Goal: Information Seeking & Learning: Compare options

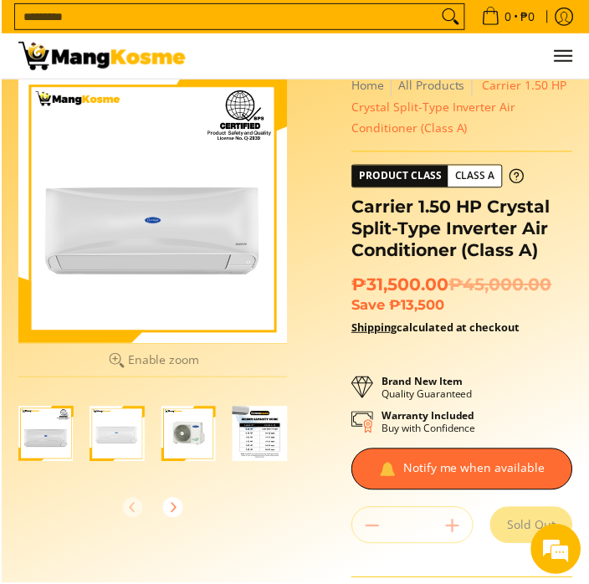
scroll to position [32, 0]
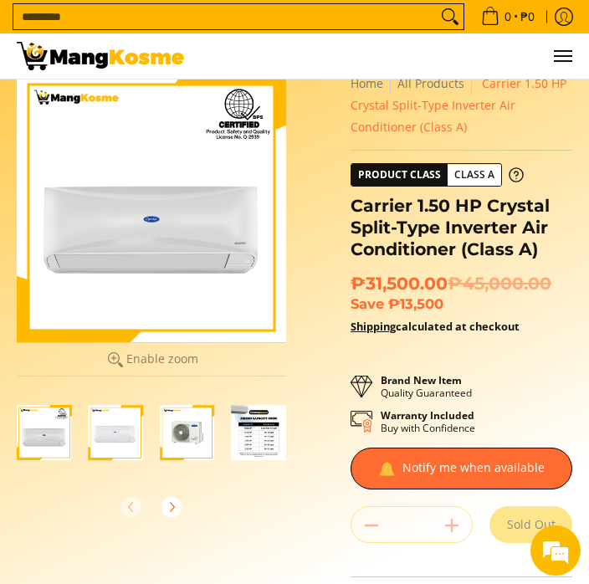
click at [173, 427] on img "Carrier 1.50 HP Crystal Split-Type Inverter Air Conditioner (Class A)-3" at bounding box center [187, 432] width 55 height 55
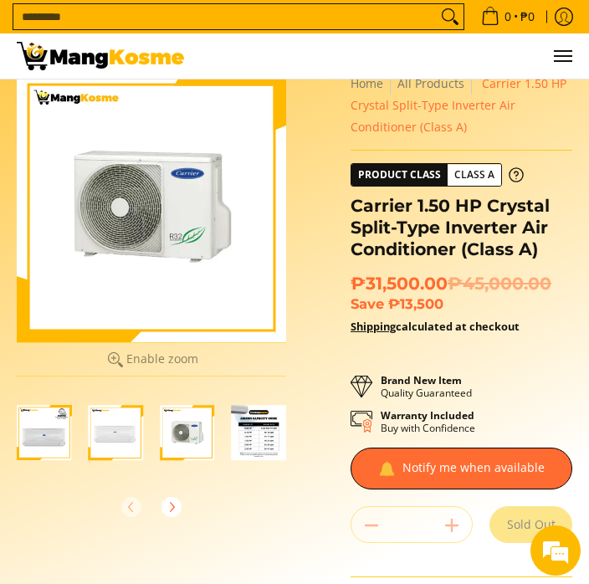
click at [118, 426] on img "carrier-crystal-split-type-aircon-mang-kosme" at bounding box center [116, 432] width 55 height 55
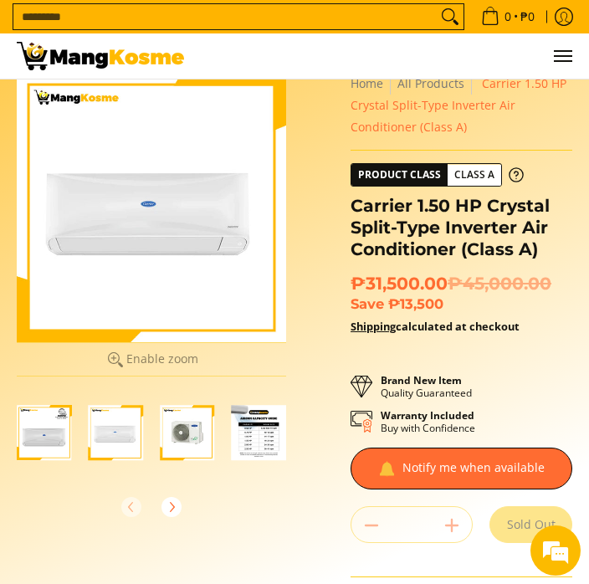
click at [46, 434] on img "Carrier 1.50 HP Crystal Split-Type Inverter Air Conditioner (Class A)-1" at bounding box center [44, 432] width 55 height 55
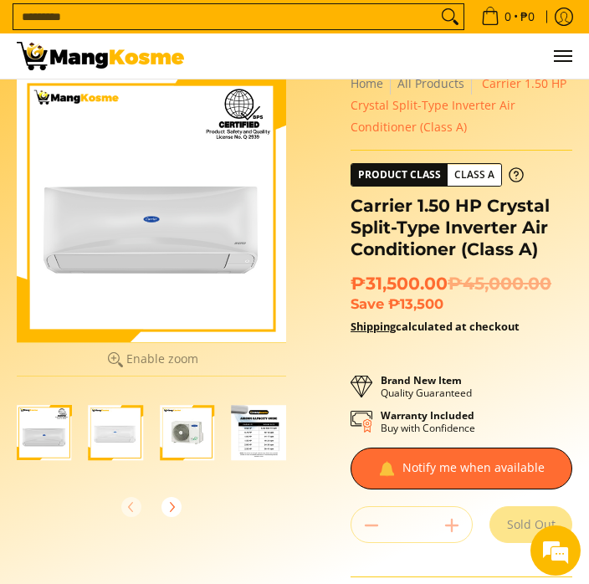
click at [103, 440] on img "carrier-crystal-split-type-aircon-mang-kosme" at bounding box center [116, 432] width 55 height 55
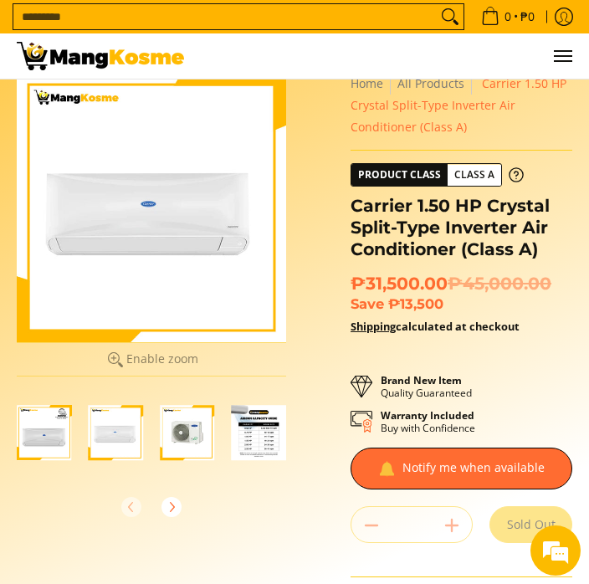
click at [47, 421] on img "Carrier 1.50 HP Crystal Split-Type Inverter Air Conditioner (Class A)-1" at bounding box center [44, 432] width 55 height 55
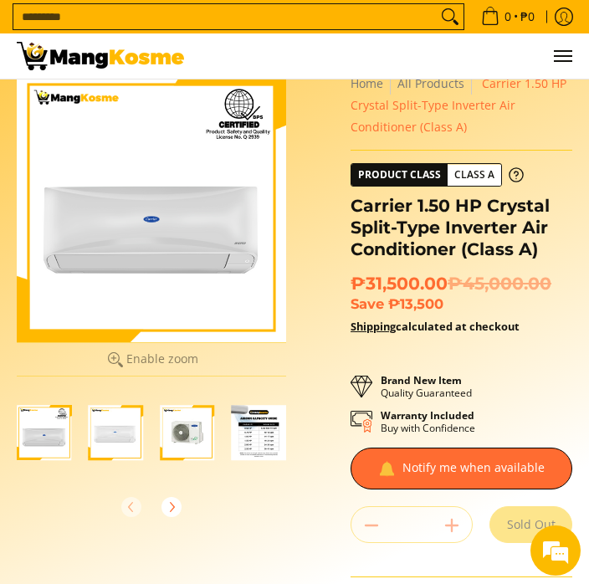
click at [177, 441] on img "Carrier 1.50 HP Crystal Split-Type Inverter Air Conditioner (Class A)-3" at bounding box center [187, 432] width 55 height 55
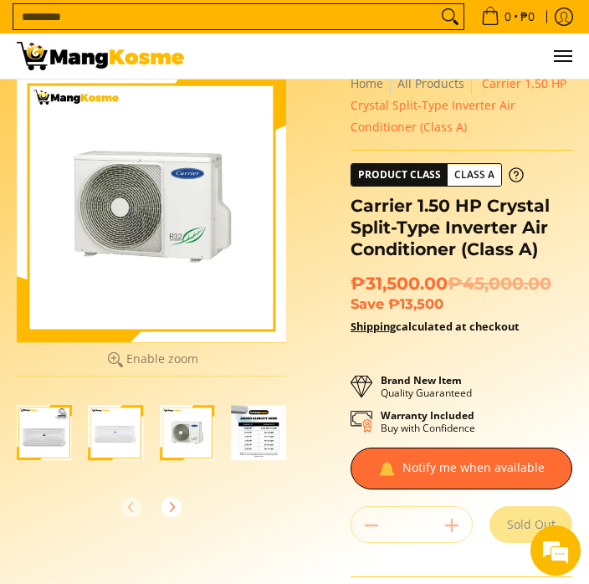
click at [250, 447] on img "Carrier 1.50 HP Crystal Split-Type Inverter Air Conditioner (Class A)-4" at bounding box center [259, 432] width 55 height 55
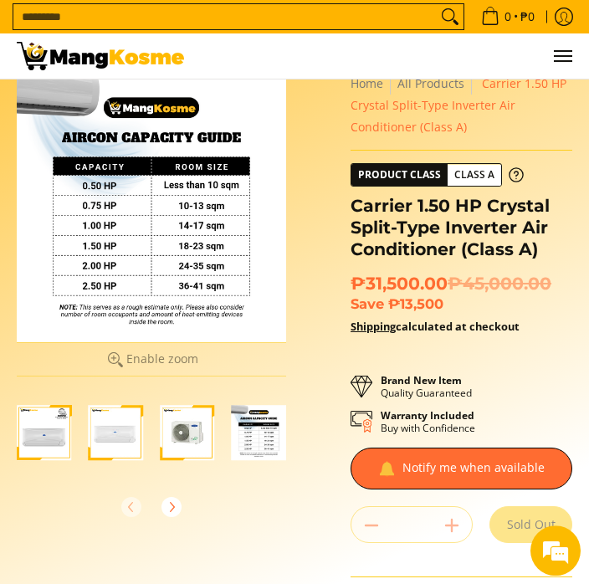
scroll to position [0, 0]
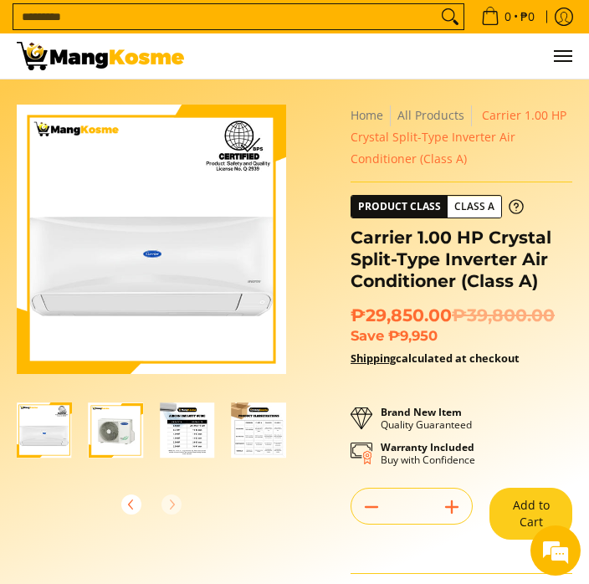
click at [166, 486] on div at bounding box center [151, 504] width 269 height 37
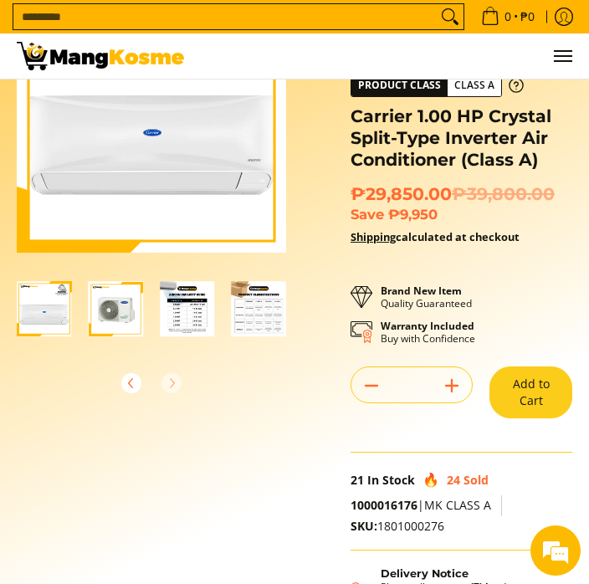
scroll to position [0, 72]
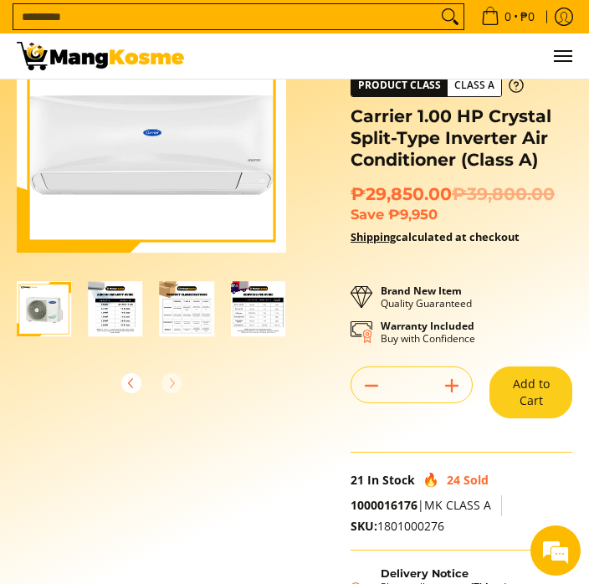
click at [170, 390] on div at bounding box center [151, 383] width 269 height 37
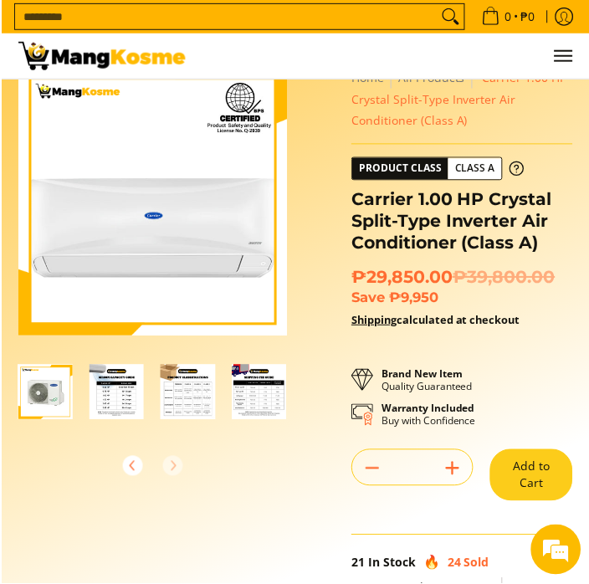
scroll to position [12, 0]
